Goal: Navigation & Orientation: Go to known website

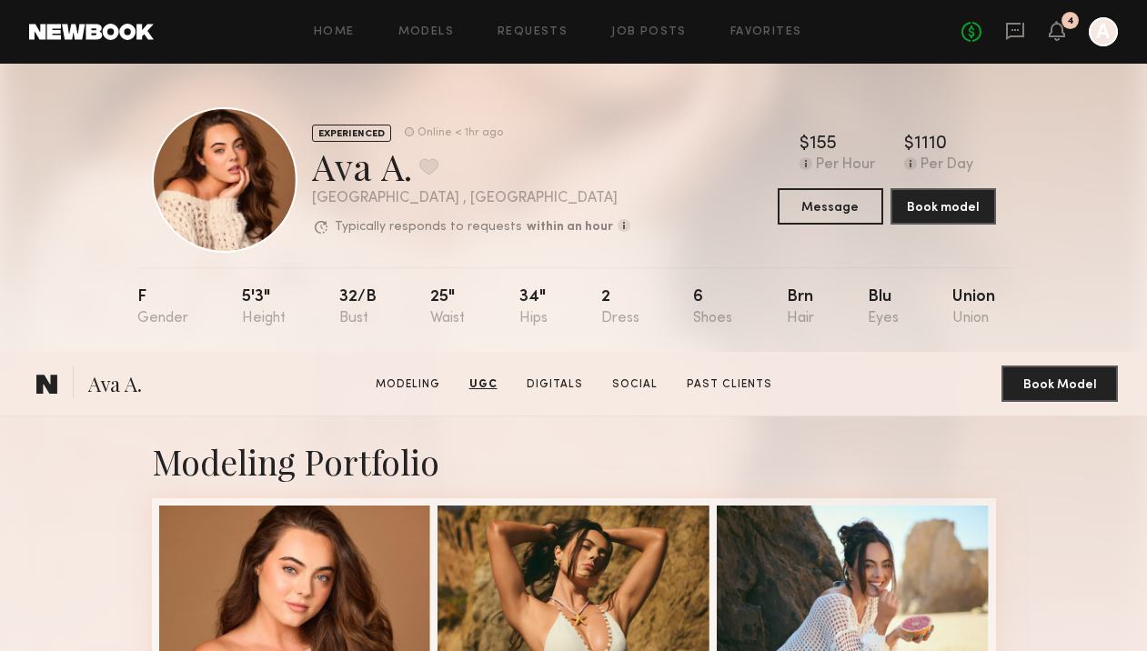
scroll to position [846, 0]
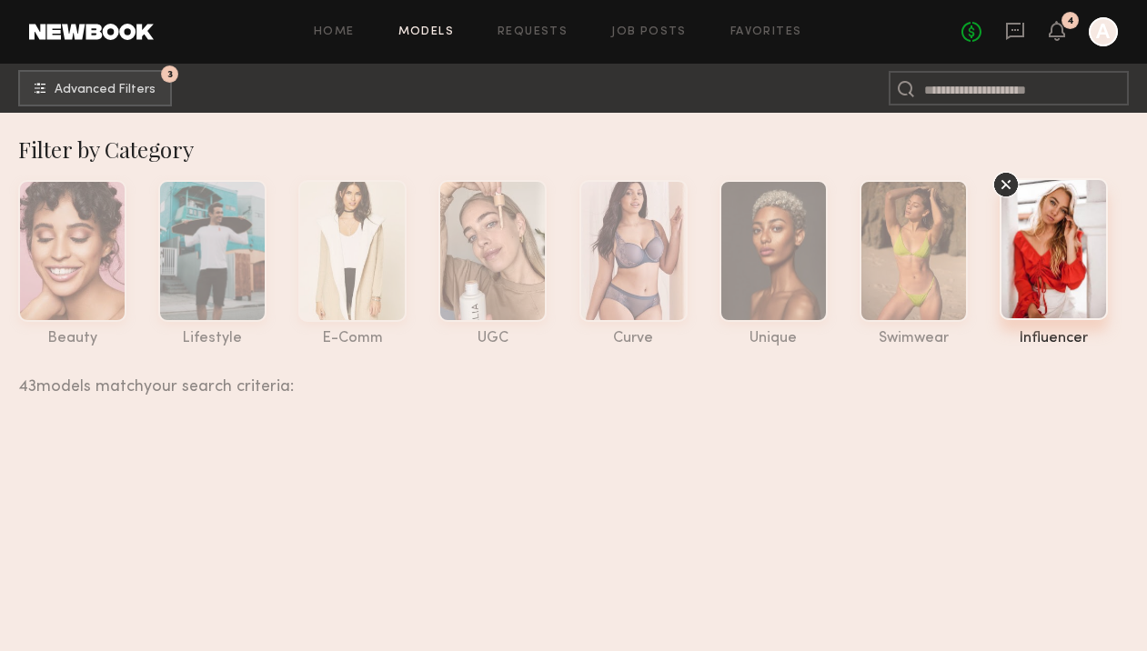
click at [1067, 38] on div "No fees up to $5,000 4 A" at bounding box center [1039, 31] width 156 height 29
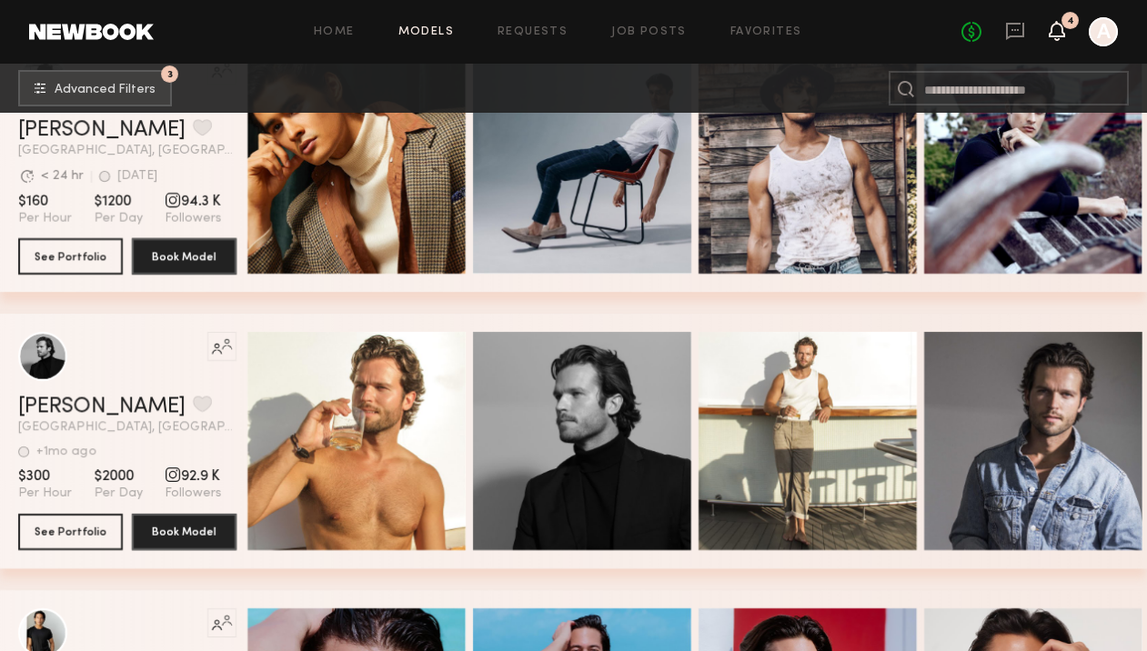
click at [1062, 38] on icon at bounding box center [1056, 31] width 16 height 20
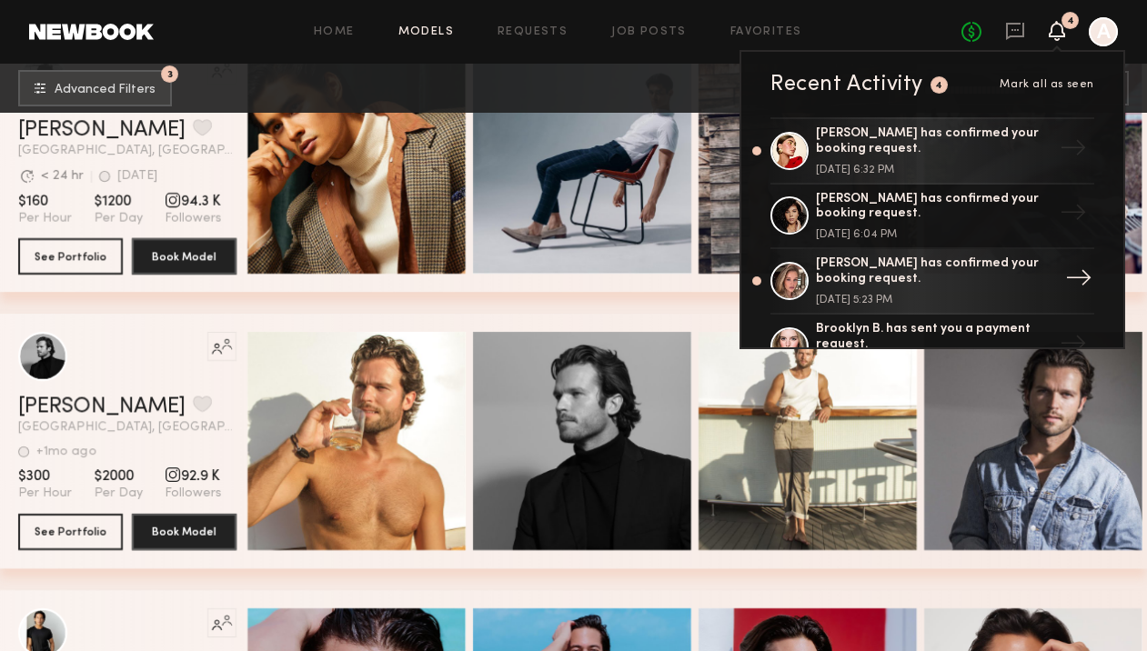
scroll to position [95, 0]
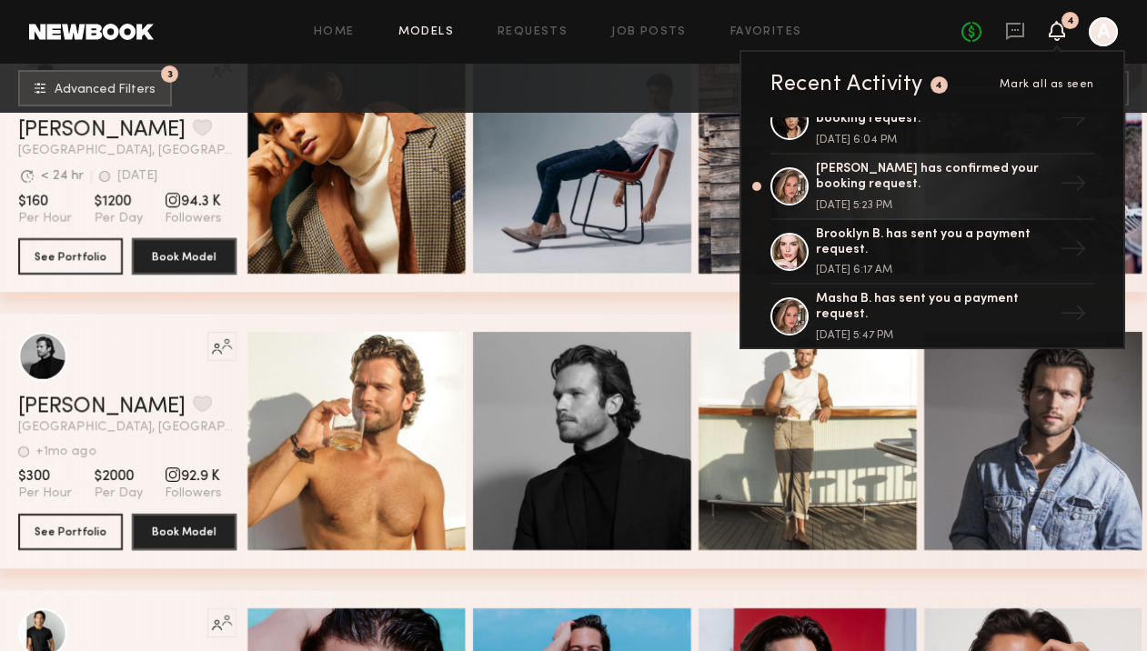
click at [1061, 23] on icon at bounding box center [1056, 31] width 16 height 20
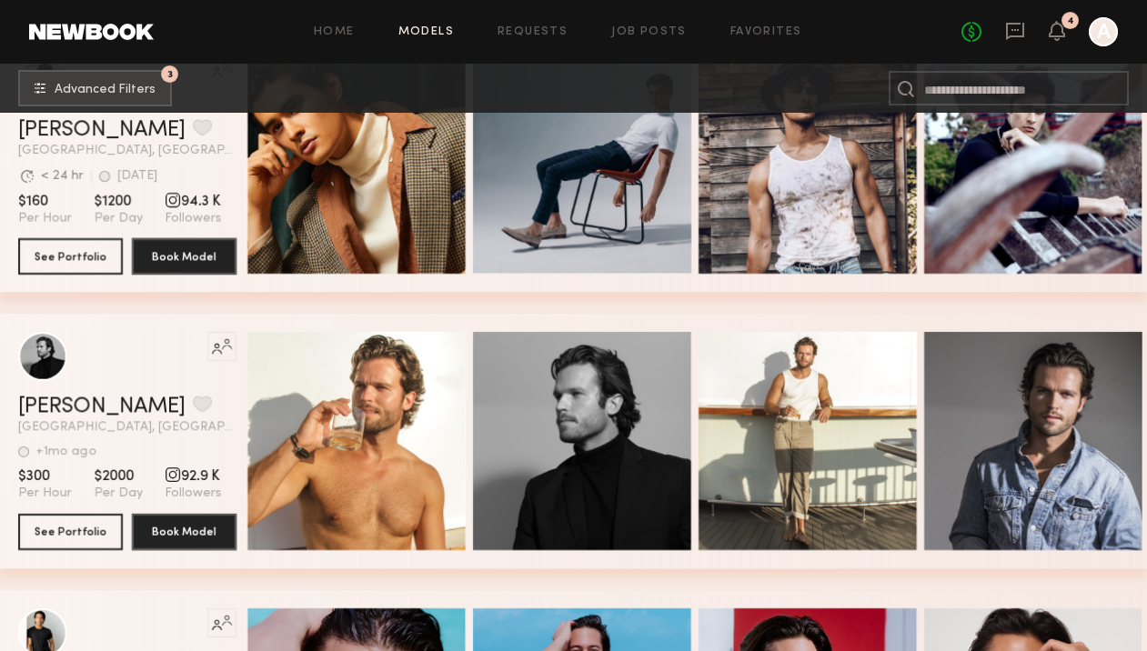
click at [1015, 45] on div "No fees up to $5,000 4 A" at bounding box center [1039, 31] width 156 height 29
click at [1018, 30] on icon at bounding box center [1015, 31] width 20 height 20
